Goal: Download file/media

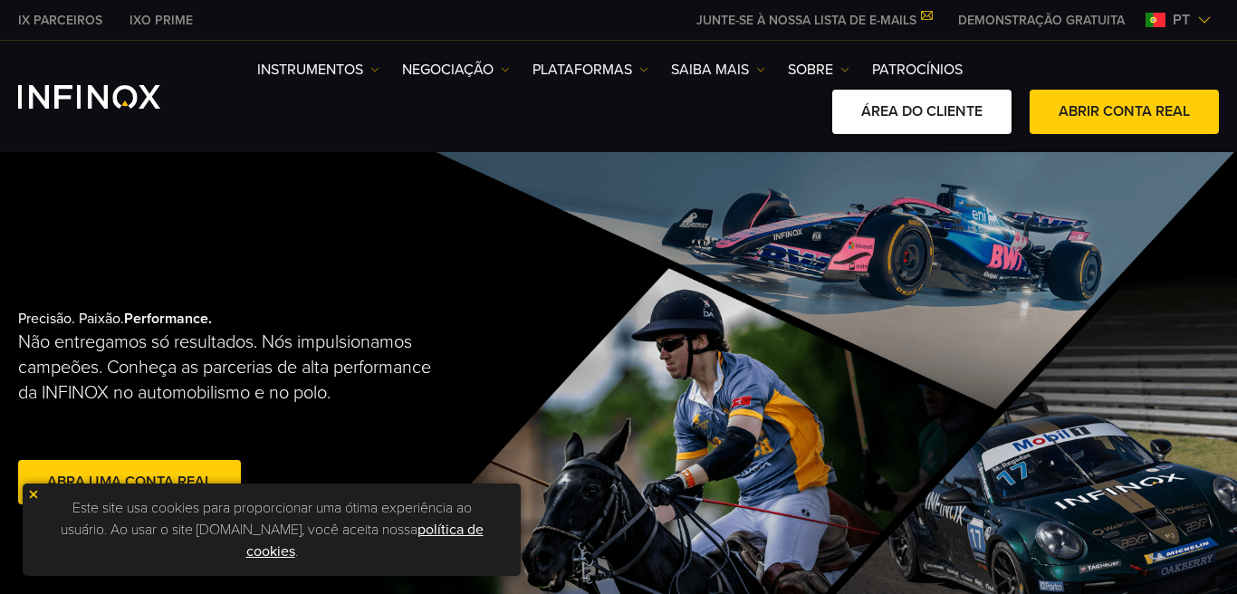
click at [949, 119] on link "ÁREA DO CLIENTE" at bounding box center [921, 112] width 179 height 44
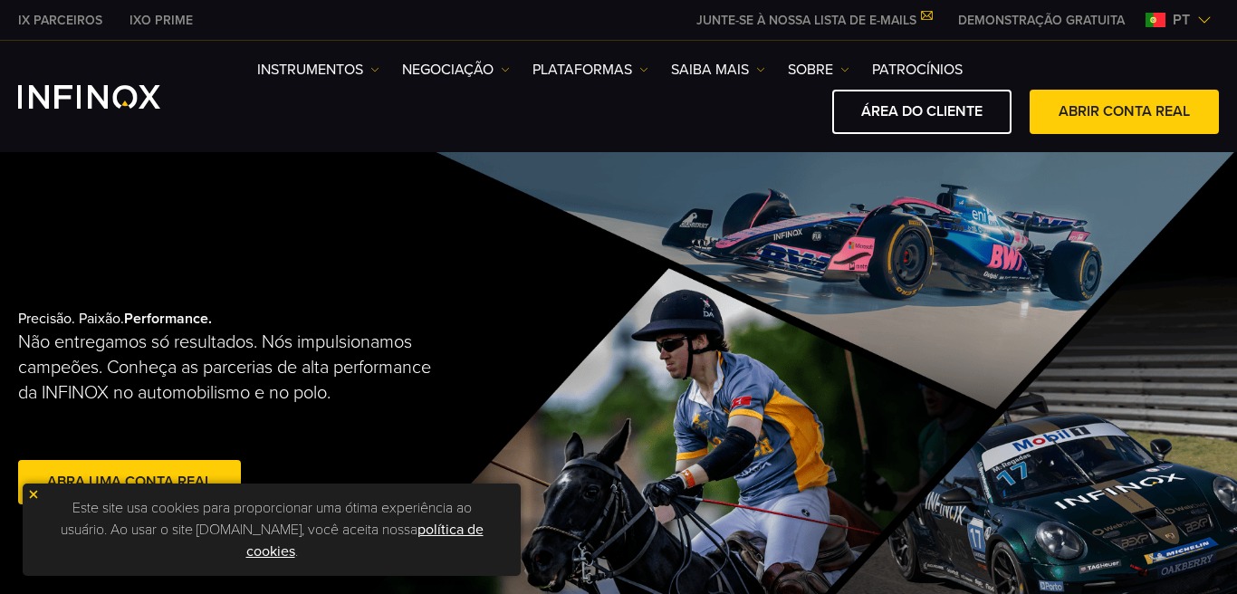
click at [584, 146] on div "Instrumentos Instrumentos Informações sobre produtos NEGOCIAÇÃO" at bounding box center [618, 96] width 1237 height 111
click at [597, 63] on link "PLATAFORMAS" at bounding box center [590, 70] width 116 height 22
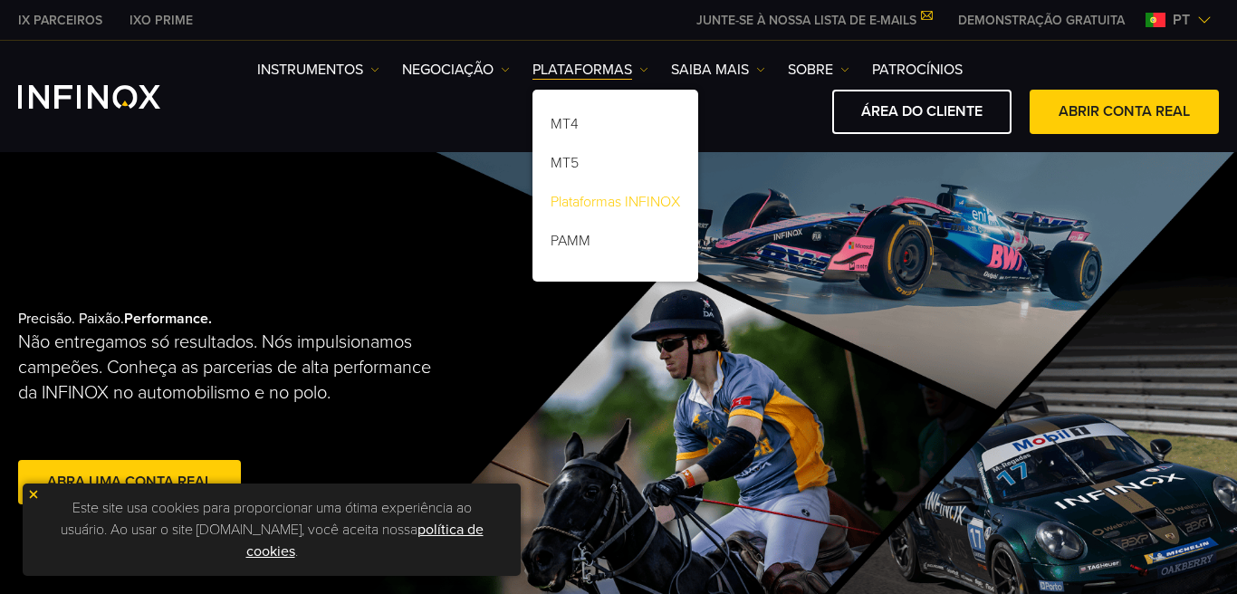
click at [586, 197] on link "Plataformas INFINOX" at bounding box center [615, 205] width 166 height 39
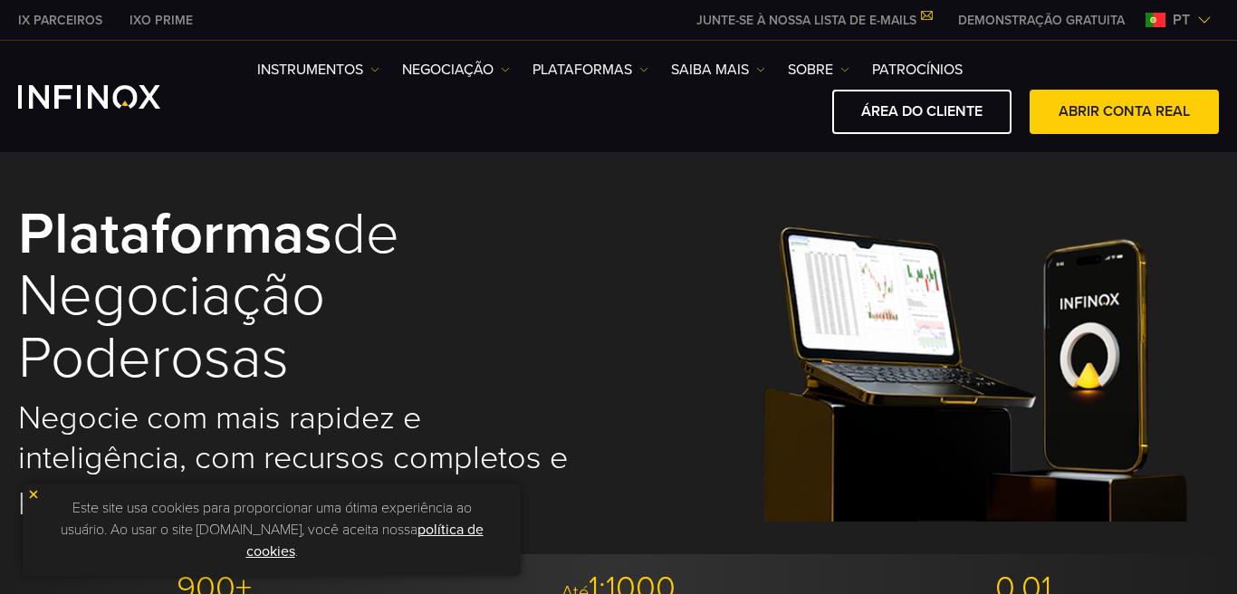
click at [34, 494] on img at bounding box center [33, 494] width 13 height 13
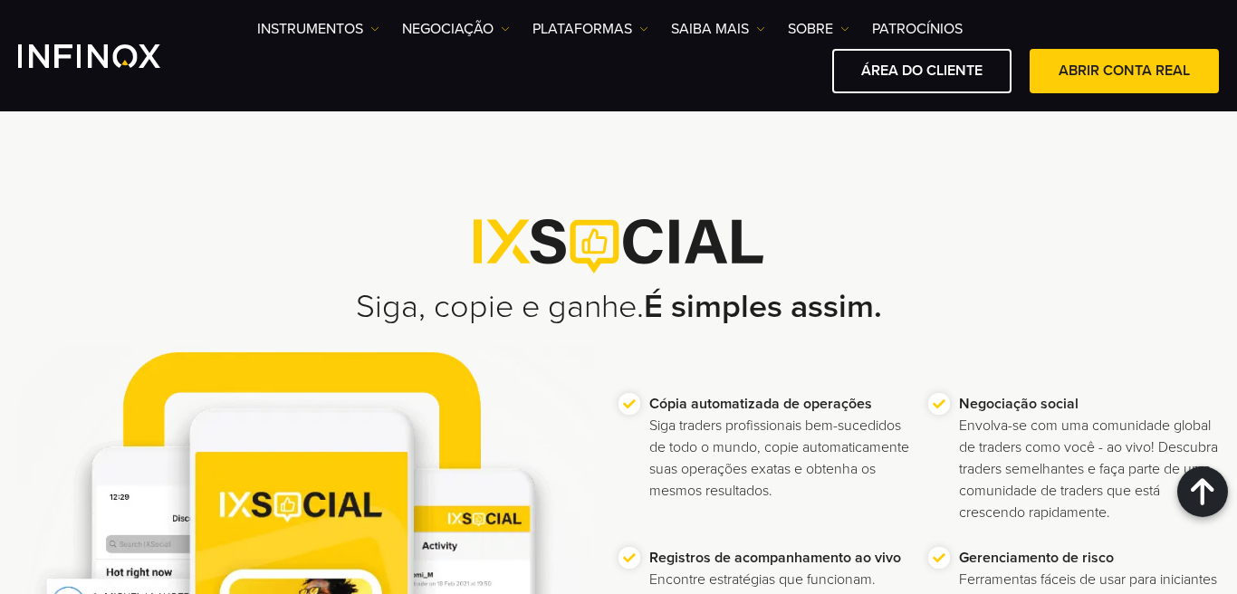
scroll to position [637, 0]
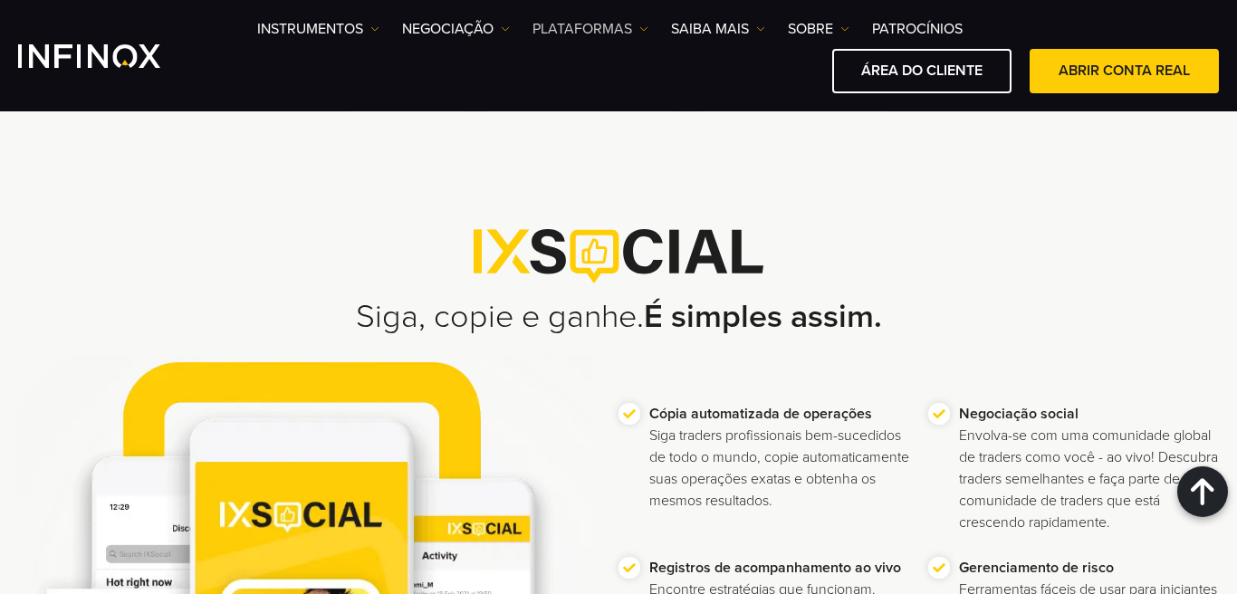
click at [630, 28] on link "PLATAFORMAS" at bounding box center [590, 29] width 116 height 22
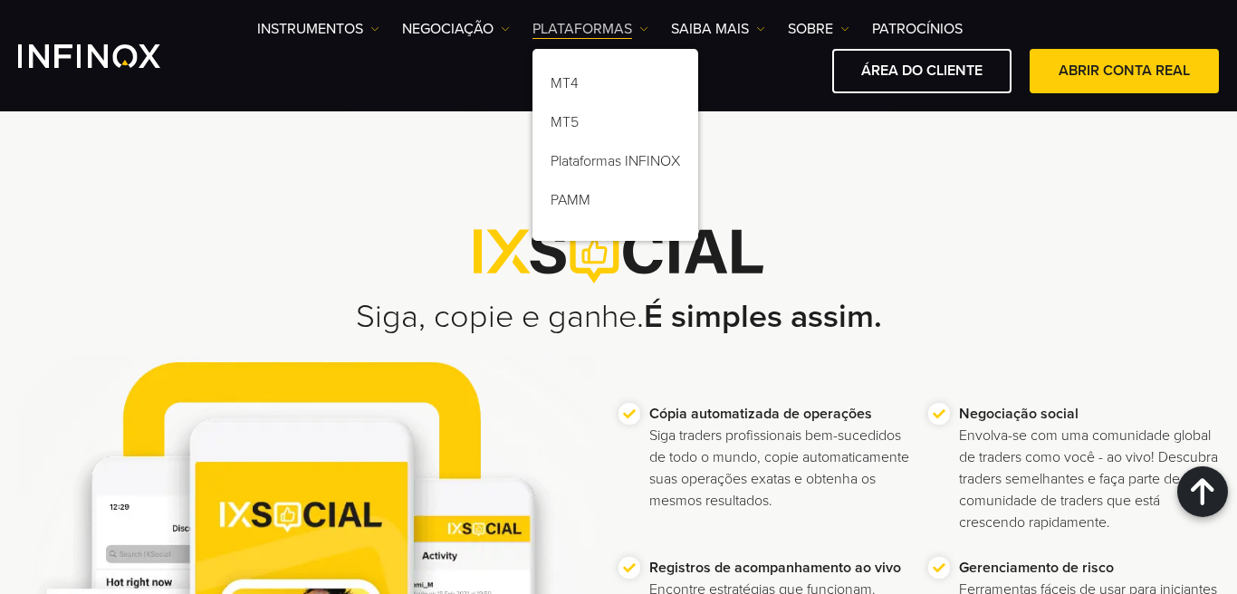
scroll to position [0, 0]
click at [570, 71] on link "MT4" at bounding box center [615, 86] width 166 height 39
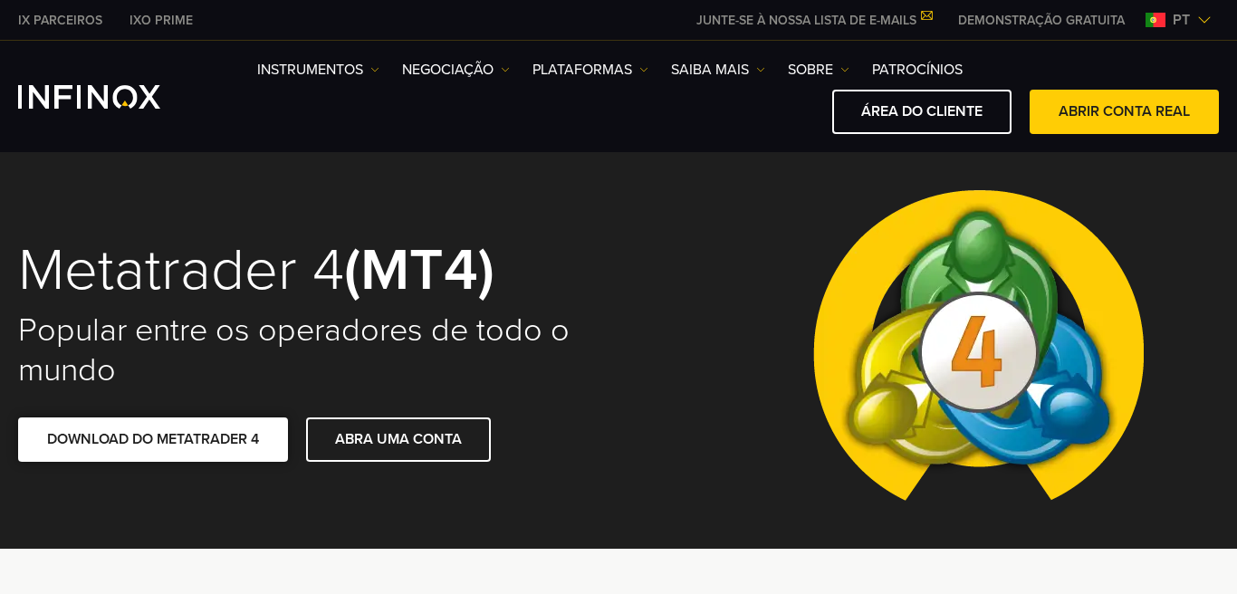
click at [147, 439] on link "DOWNLOAD DO METATRADER 4" at bounding box center [153, 439] width 270 height 44
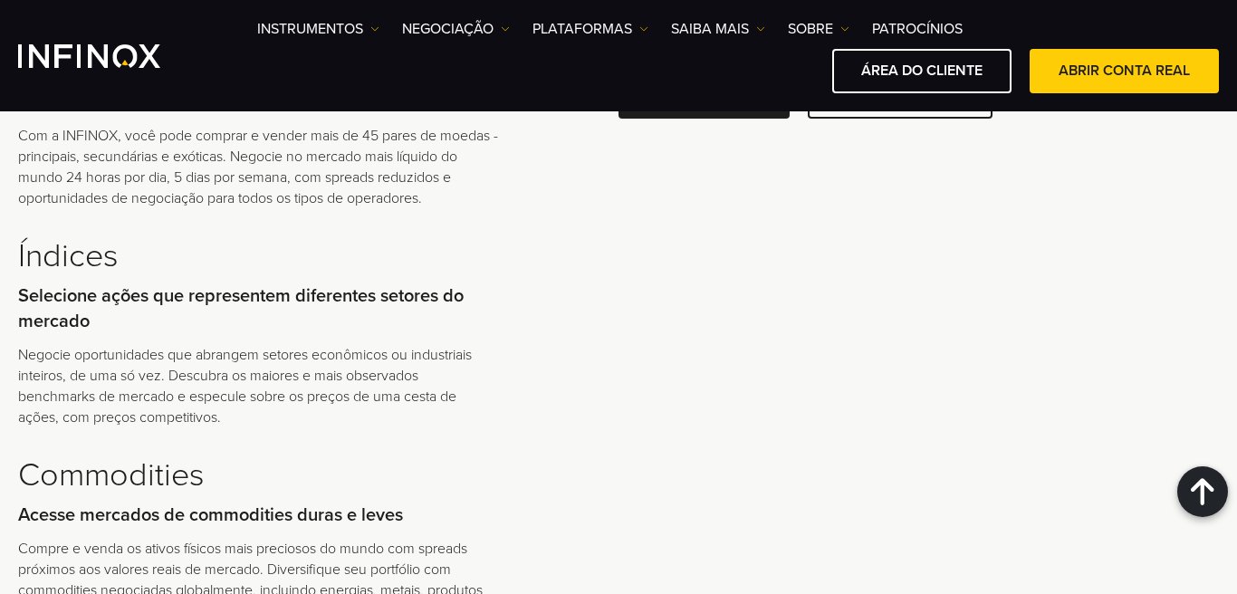
scroll to position [3608, 0]
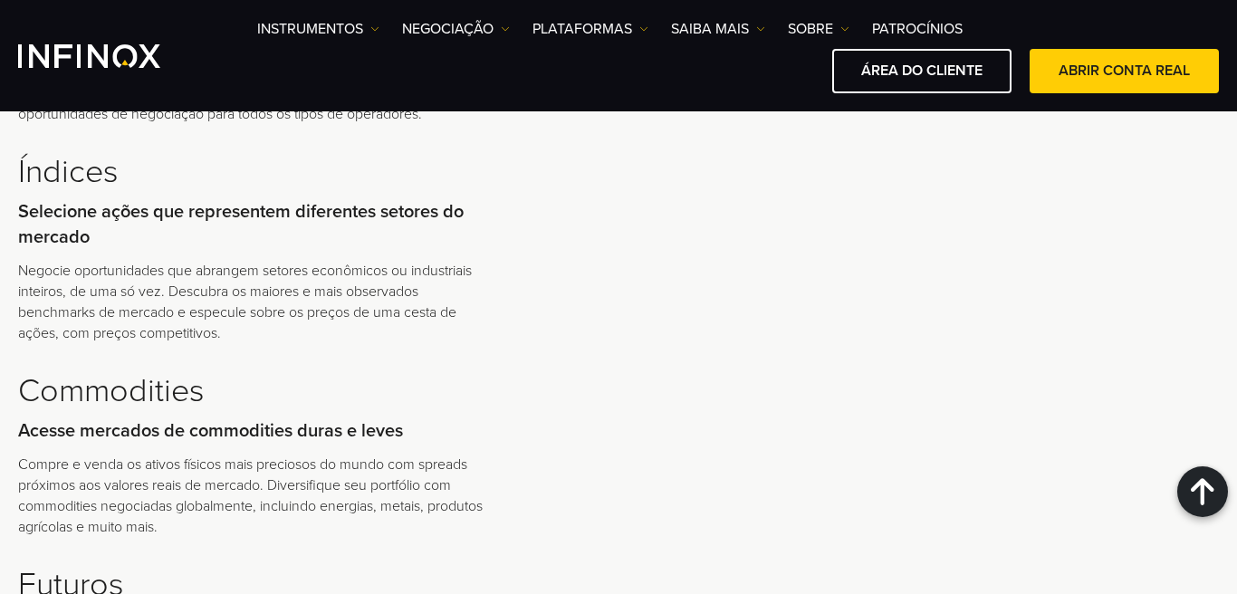
scroll to position [3687, 0]
